Goal: Transaction & Acquisition: Obtain resource

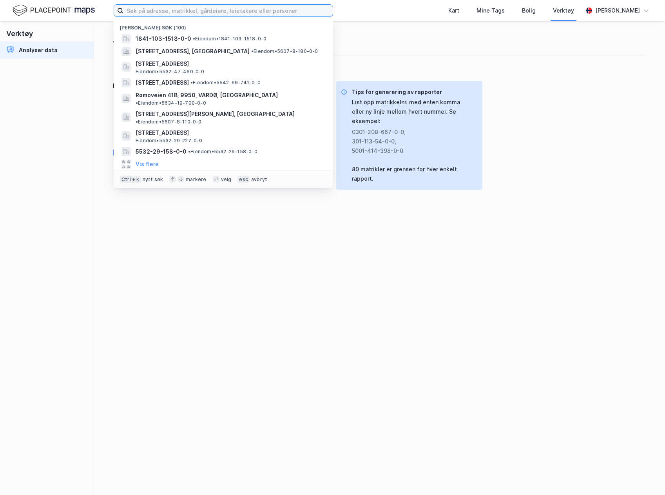
click at [187, 7] on input at bounding box center [227, 11] width 209 height 12
click at [127, 11] on input at bounding box center [227, 11] width 209 height 12
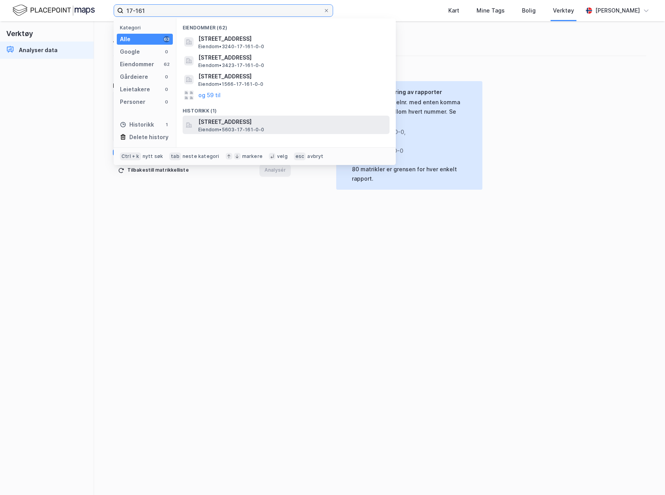
type input "17-161"
click at [247, 133] on div "[STREET_ADDRESS] • 5603-17-161-0-0" at bounding box center [286, 125] width 207 height 19
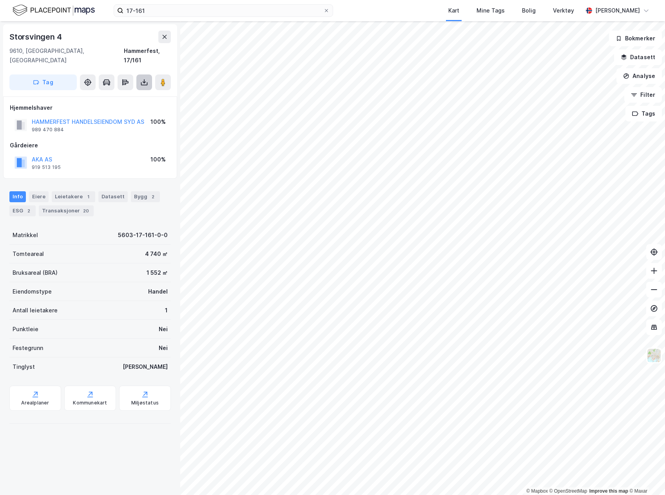
click at [142, 78] on icon at bounding box center [144, 82] width 8 height 8
click at [115, 95] on div "Last ned grunnbok" at bounding box center [105, 98] width 45 height 6
